Goal: Information Seeking & Learning: Learn about a topic

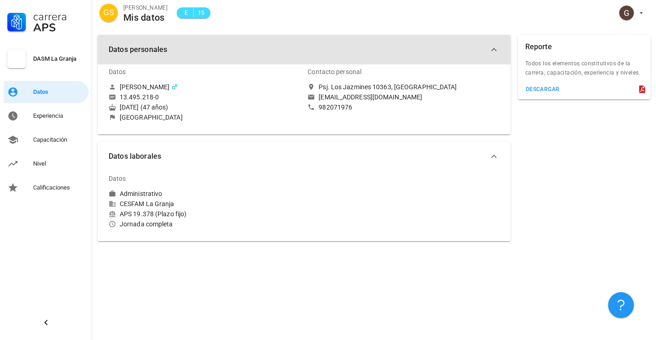
click at [137, 51] on span "Datos personales" at bounding box center [299, 49] width 380 height 13
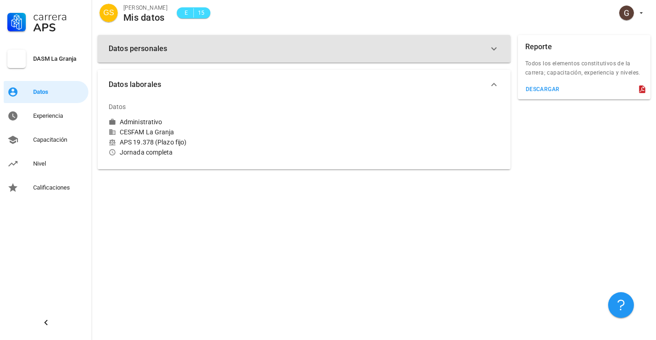
click at [137, 51] on span "Datos personales" at bounding box center [299, 48] width 380 height 13
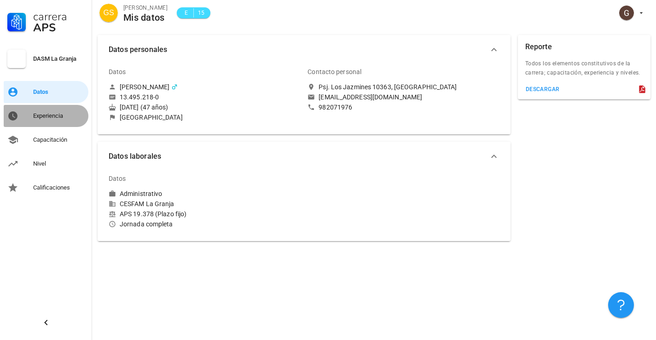
click at [40, 120] on div "Experiencia" at bounding box center [59, 116] width 52 height 15
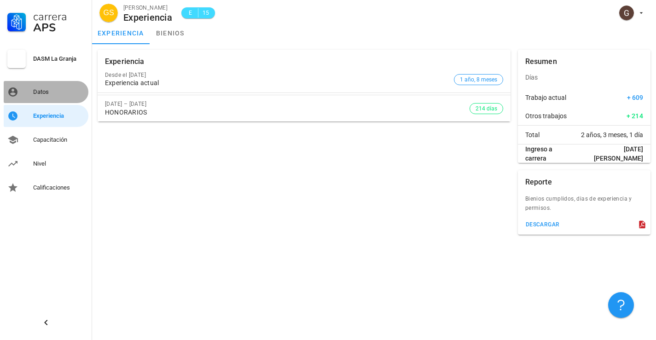
click at [35, 96] on div "Datos" at bounding box center [59, 92] width 52 height 15
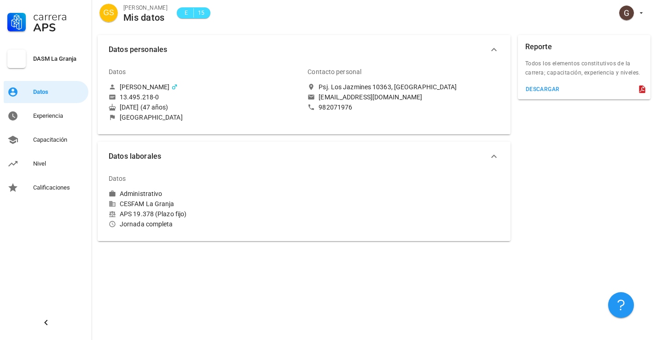
click at [494, 48] on icon "button" at bounding box center [494, 49] width 6 height 3
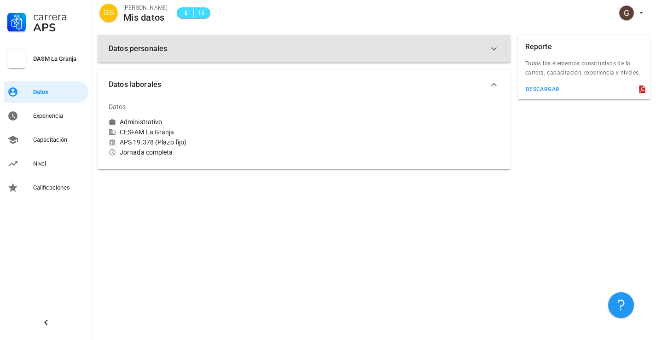
click at [494, 48] on icon "button" at bounding box center [494, 48] width 11 height 11
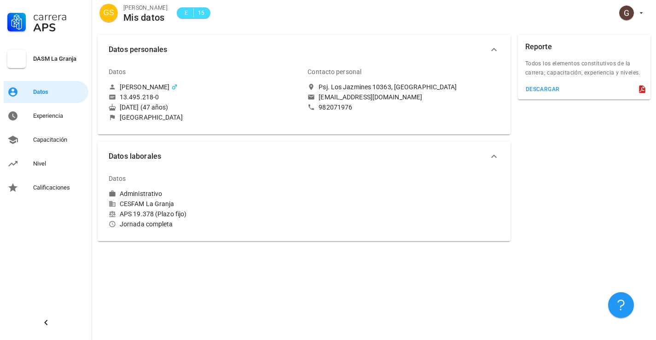
click at [308, 194] on div at bounding box center [403, 199] width 199 height 70
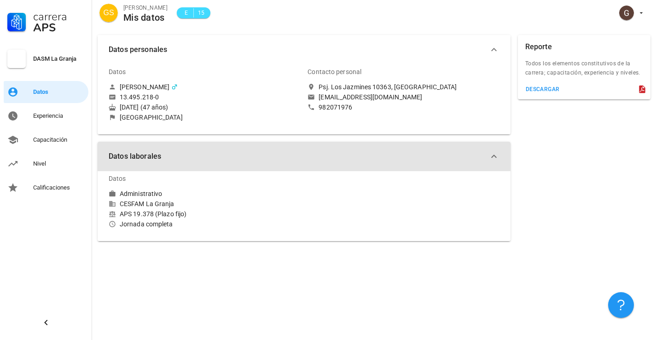
click at [494, 157] on icon "button" at bounding box center [494, 156] width 11 height 11
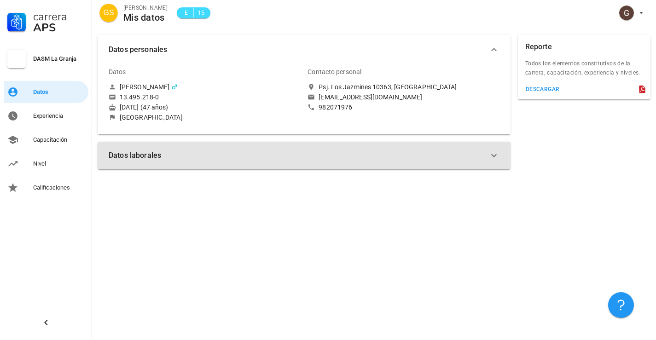
click at [494, 157] on icon "button" at bounding box center [494, 155] width 6 height 3
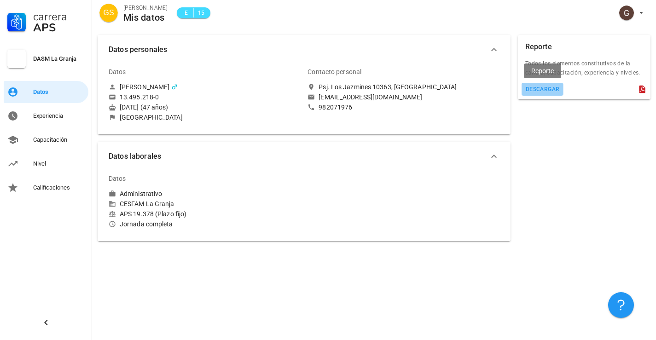
click at [549, 86] on div "descargar" at bounding box center [543, 89] width 35 height 6
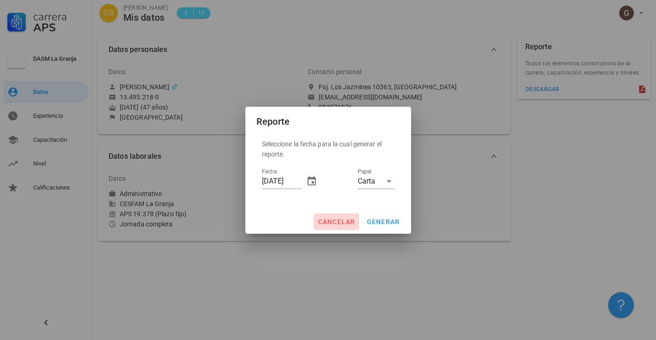
click at [346, 225] on span "cancelar" at bounding box center [336, 221] width 38 height 7
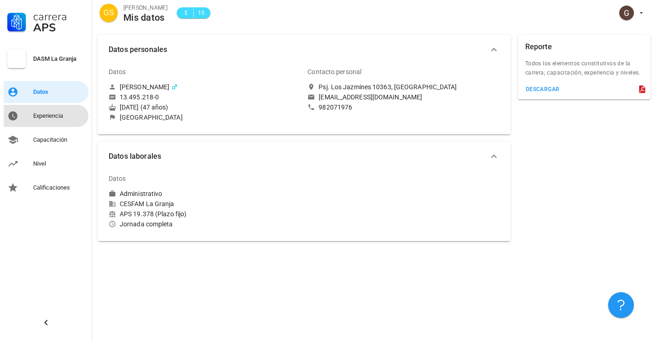
click at [63, 111] on div "Experiencia" at bounding box center [59, 116] width 52 height 15
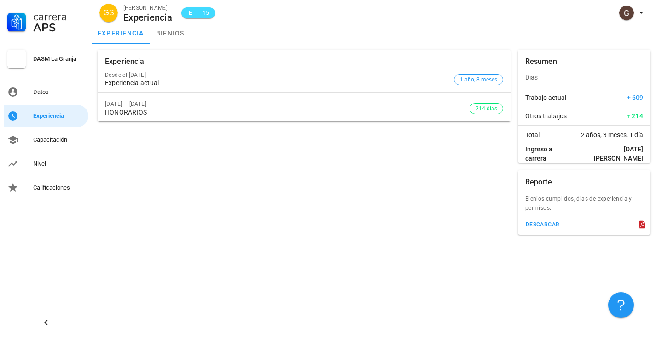
click at [389, 105] on div "1 de jun. de 2023 – 31 de dic. de 2023" at bounding box center [287, 104] width 365 height 6
click at [232, 152] on div "Experiencia Desde el 1 de ene. de 2024 Experiencia actual 1 año, 8 meses 1 de j…" at bounding box center [304, 142] width 420 height 193
click at [171, 35] on link "bienios" at bounding box center [170, 33] width 41 height 22
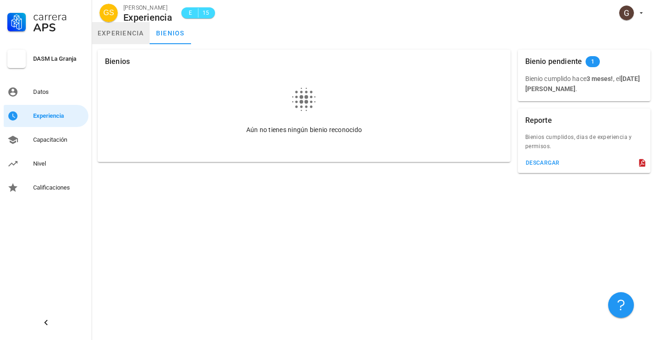
click at [128, 36] on link "experiencia" at bounding box center [121, 33] width 58 height 22
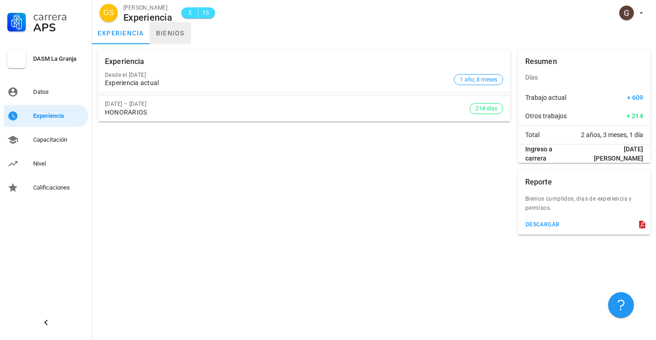
click at [171, 36] on link "bienios" at bounding box center [170, 33] width 41 height 22
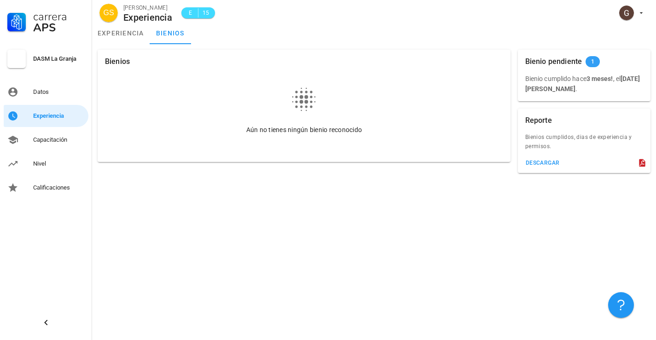
click at [590, 61] on span "1" at bounding box center [593, 61] width 14 height 11
click at [597, 64] on span "1" at bounding box center [593, 61] width 14 height 11
click at [608, 54] on div "Bienio pendiente 1 533 pts" at bounding box center [584, 62] width 133 height 24
click at [593, 58] on span "1" at bounding box center [592, 61] width 3 height 11
click at [596, 67] on span "1" at bounding box center [593, 61] width 14 height 11
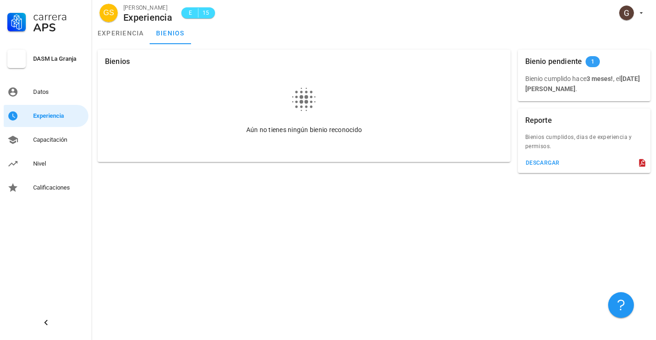
click at [596, 65] on span "1" at bounding box center [593, 61] width 14 height 11
click at [597, 81] on b "3 meses!" at bounding box center [600, 78] width 27 height 7
click at [596, 64] on span "1" at bounding box center [593, 61] width 14 height 11
drag, startPoint x: 383, startPoint y: 96, endPoint x: 271, endPoint y: 74, distance: 114.5
click at [370, 93] on div "Aún no tienes ningún bienio reconocido" at bounding box center [304, 118] width 398 height 88
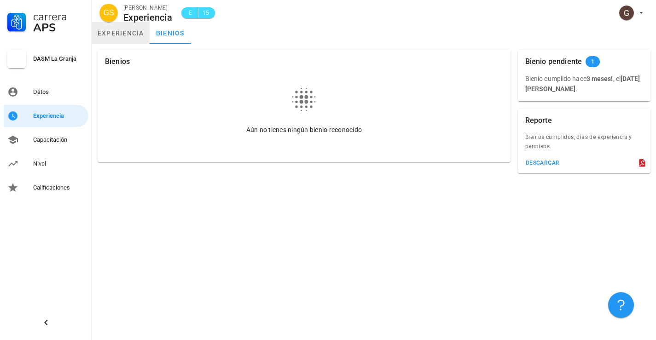
click at [120, 29] on link "experiencia" at bounding box center [121, 33] width 58 height 22
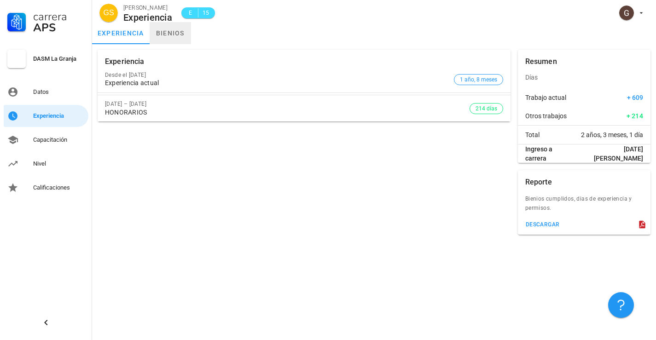
click at [158, 30] on link "bienios" at bounding box center [170, 33] width 41 height 22
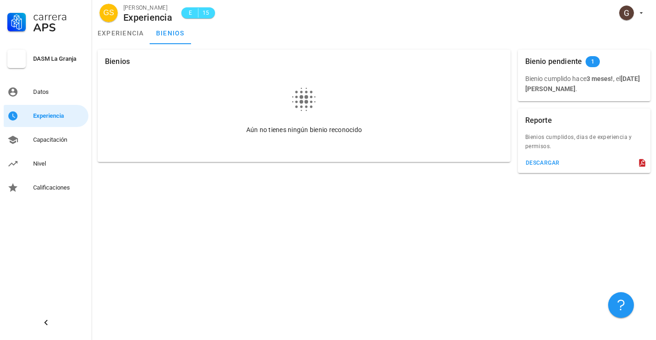
click at [152, 94] on div "Aún no tienes ningún bienio reconocido" at bounding box center [304, 118] width 398 height 88
click at [164, 85] on div "Aún no tienes ningún bienio reconocido" at bounding box center [304, 118] width 398 height 88
click at [295, 110] on icon at bounding box center [303, 99] width 29 height 29
click at [300, 104] on icon at bounding box center [303, 99] width 29 height 29
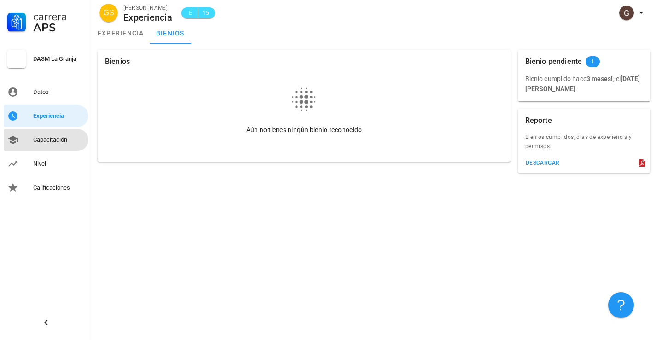
click at [42, 140] on div "Capacitación" at bounding box center [59, 139] width 52 height 7
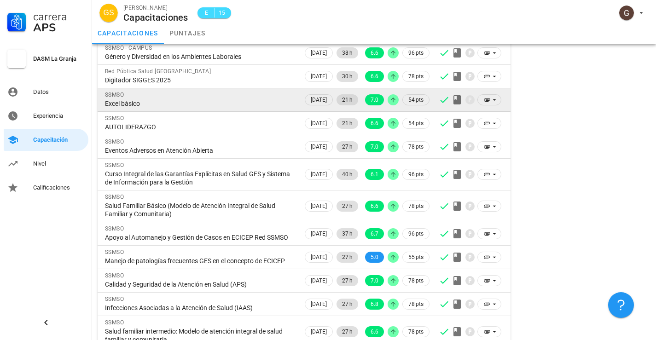
scroll to position [168, 0]
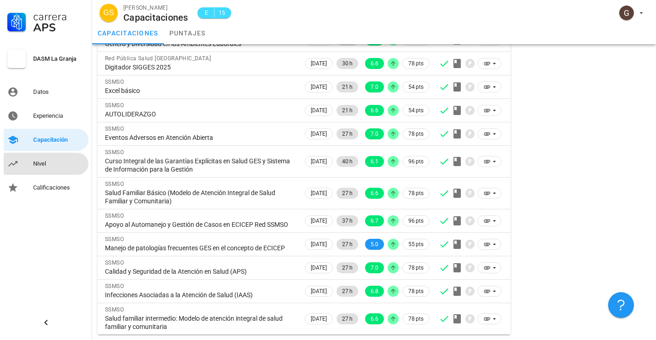
click at [51, 163] on div "Nivel" at bounding box center [59, 163] width 52 height 7
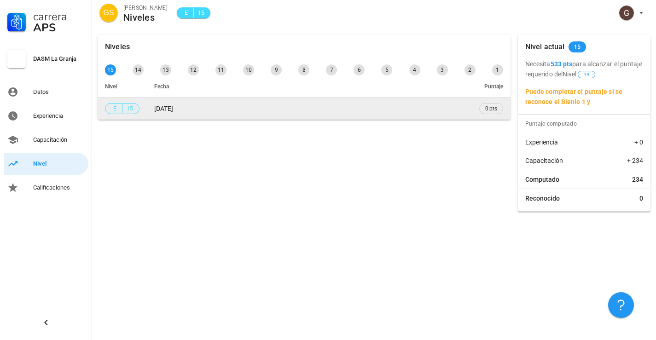
click at [120, 110] on div "E 15" at bounding box center [122, 108] width 23 height 9
drag, startPoint x: 115, startPoint y: 110, endPoint x: 146, endPoint y: 111, distance: 30.9
click at [146, 111] on td "E 15" at bounding box center [122, 109] width 49 height 22
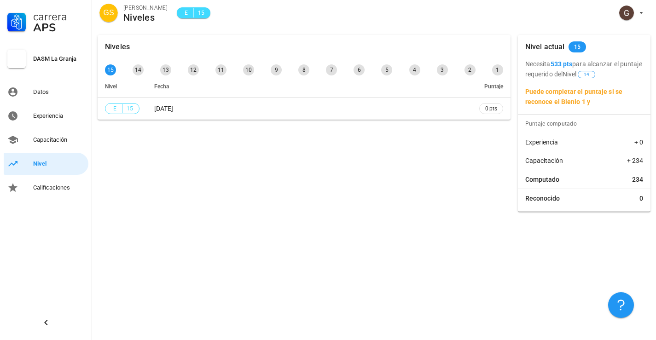
click at [163, 126] on div "Niveles 15 14 13 12 11 10 9 8 7 6 5 4 3 2 1 Nivel Fecha Puntaje E 15 31/05/2023…" at bounding box center [304, 123] width 420 height 184
click at [584, 103] on b "Puede completar el puntaje si se reconoce el Bienio 1 y" at bounding box center [574, 97] width 97 height 18
click at [597, 104] on p "Puede completar el puntaje si se reconoce el Bienio 1 y" at bounding box center [585, 97] width 118 height 20
click at [574, 122] on div "Puntaje computado" at bounding box center [586, 124] width 129 height 18
click at [578, 124] on div "Puntaje computado" at bounding box center [586, 124] width 129 height 18
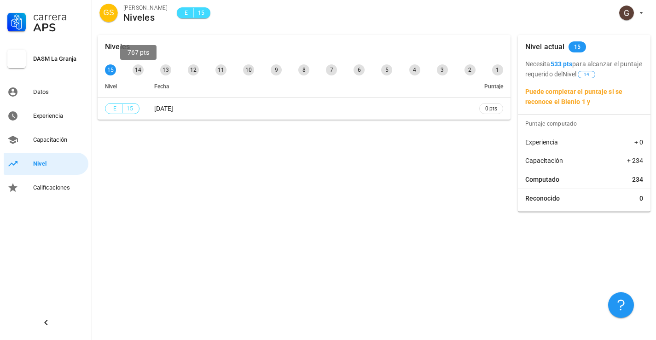
click at [140, 71] on div "14" at bounding box center [138, 69] width 11 height 11
click at [114, 71] on div "15" at bounding box center [110, 69] width 11 height 11
click at [33, 193] on link "Calificaciones" at bounding box center [46, 188] width 85 height 22
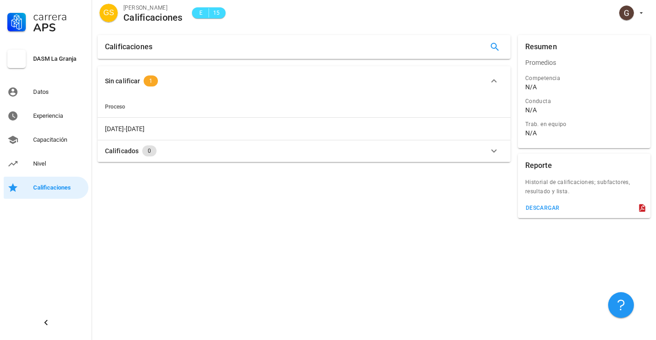
click at [190, 88] on button "Sin calificar 1" at bounding box center [304, 80] width 413 height 29
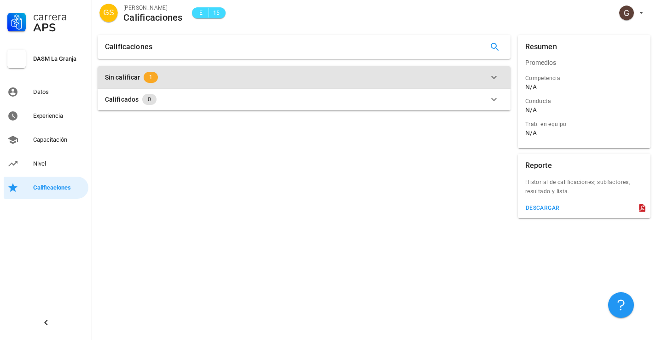
click at [189, 85] on button "Sin calificar 1" at bounding box center [304, 77] width 413 height 22
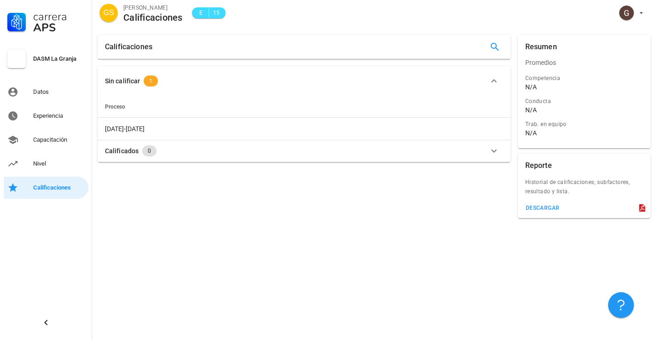
click at [118, 110] on span "Proceso" at bounding box center [115, 107] width 20 height 6
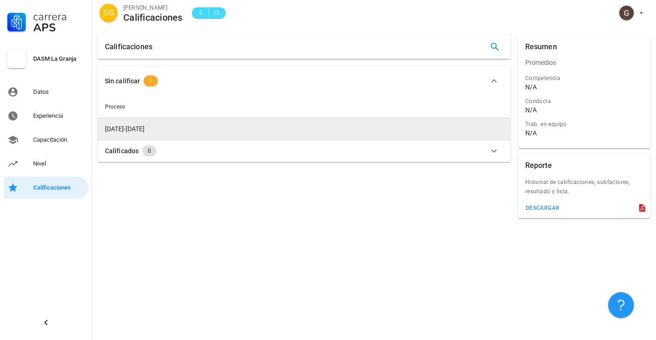
click at [130, 128] on span "2023-2024" at bounding box center [125, 128] width 40 height 7
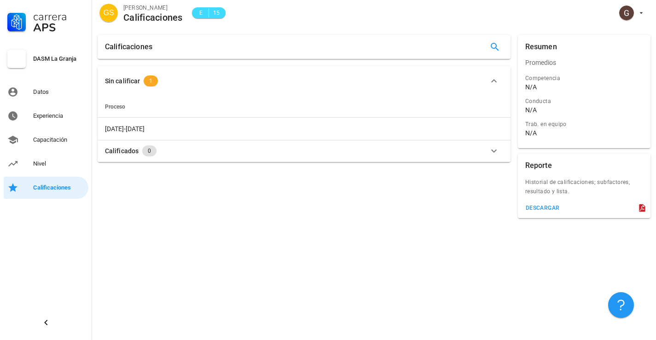
click at [220, 116] on th "Proceso" at bounding box center [304, 107] width 413 height 22
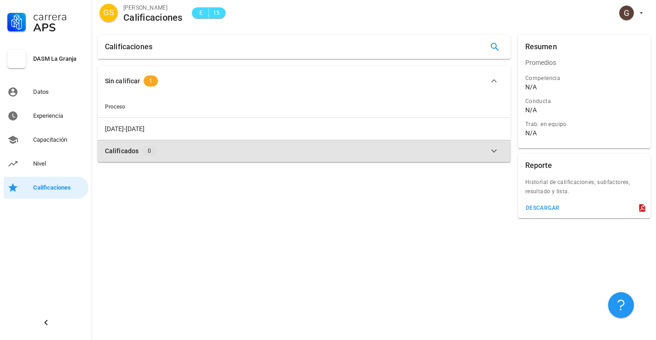
click at [217, 155] on div "Calificados 0" at bounding box center [298, 151] width 387 height 11
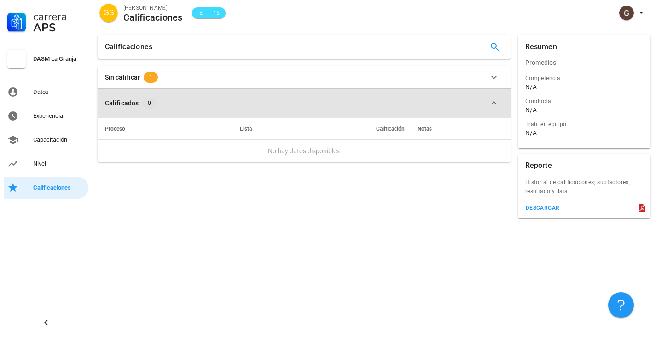
click at [491, 105] on icon "button" at bounding box center [494, 103] width 11 height 11
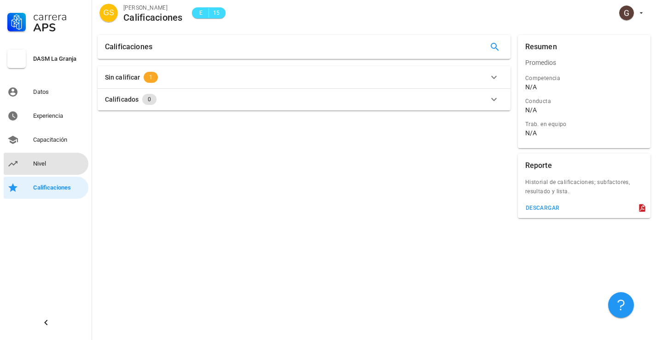
click at [49, 163] on div "Nivel" at bounding box center [59, 163] width 52 height 7
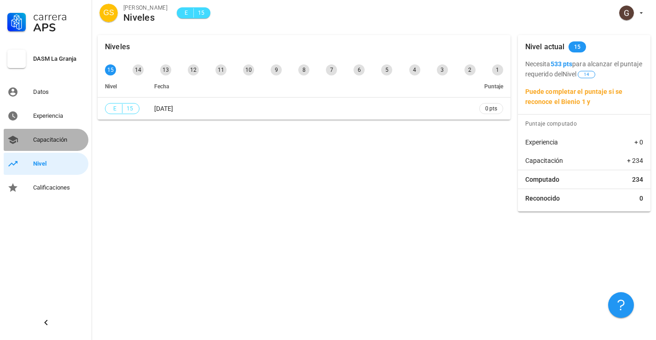
click at [48, 143] on div "Capacitación" at bounding box center [59, 139] width 52 height 7
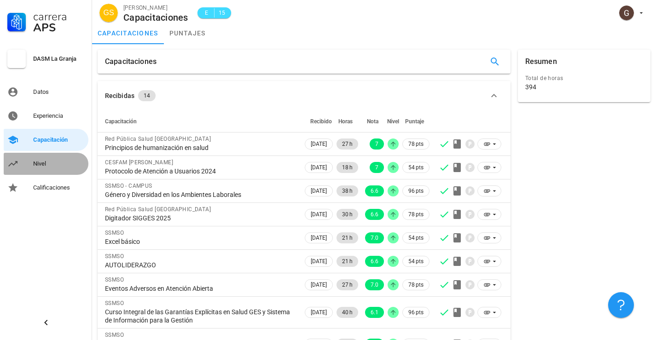
click at [49, 160] on div "Nivel" at bounding box center [59, 163] width 52 height 7
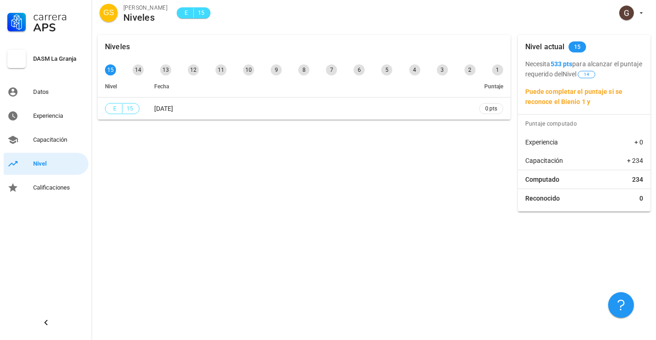
click at [111, 15] on span "GS" at bounding box center [108, 13] width 11 height 18
click at [54, 99] on link "Datos" at bounding box center [46, 92] width 85 height 22
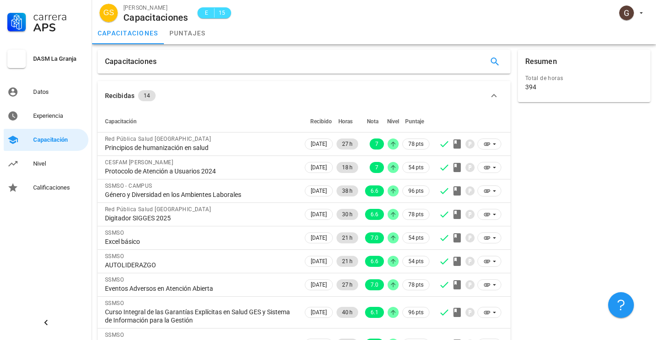
scroll to position [153, 0]
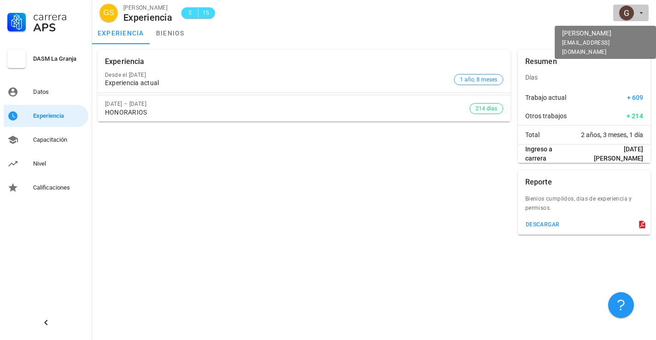
click at [636, 9] on span "button" at bounding box center [631, 13] width 28 height 15
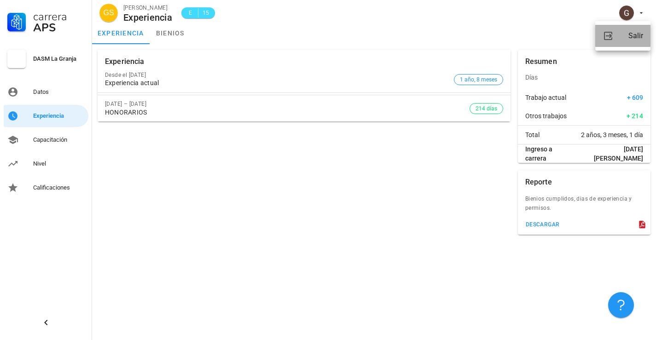
click at [628, 41] on link "Salir" at bounding box center [623, 36] width 55 height 22
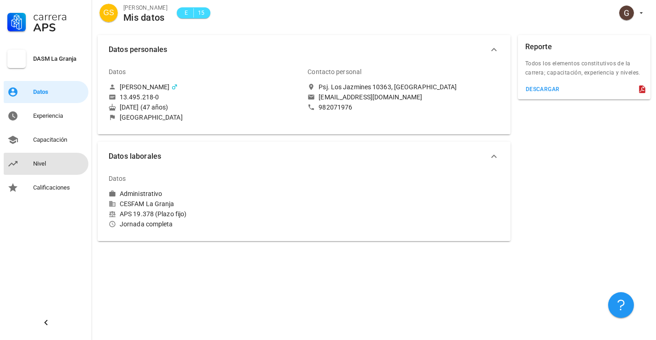
click at [59, 164] on div "Nivel" at bounding box center [59, 163] width 52 height 7
